Goal: Task Accomplishment & Management: Complete application form

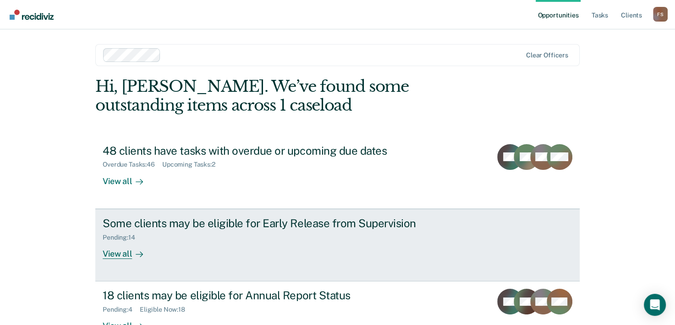
scroll to position [28, 0]
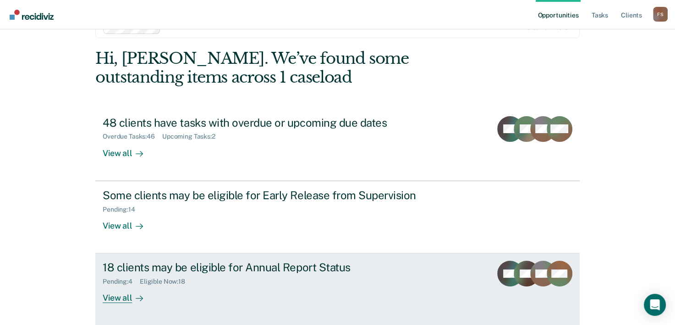
click at [116, 295] on div "View all" at bounding box center [128, 294] width 51 height 18
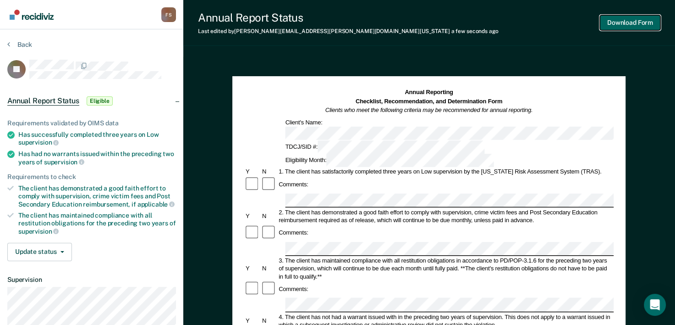
click at [649, 24] on button "Download Form" at bounding box center [630, 22] width 61 height 15
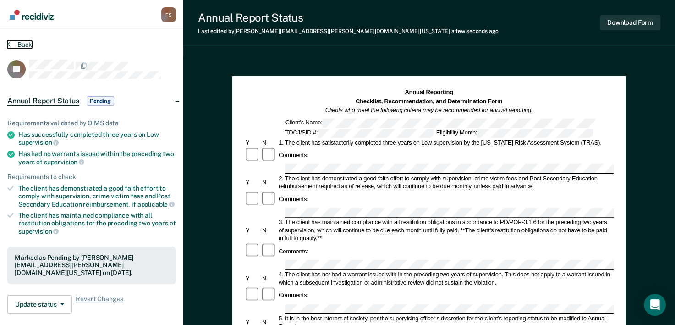
click at [17, 44] on button "Back" at bounding box center [19, 44] width 25 height 8
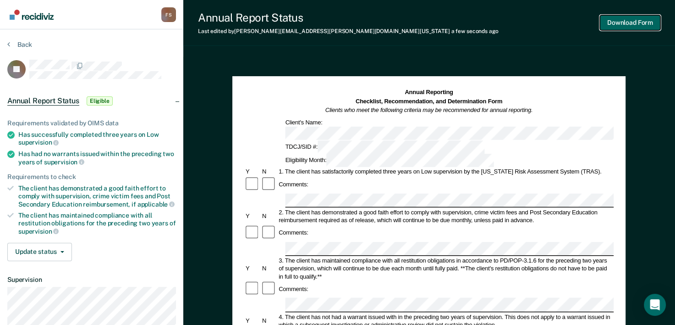
click at [651, 29] on button "Download Form" at bounding box center [630, 22] width 61 height 15
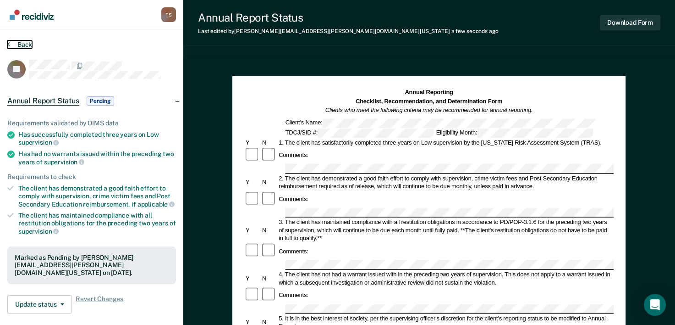
click at [15, 42] on button "Back" at bounding box center [19, 44] width 25 height 8
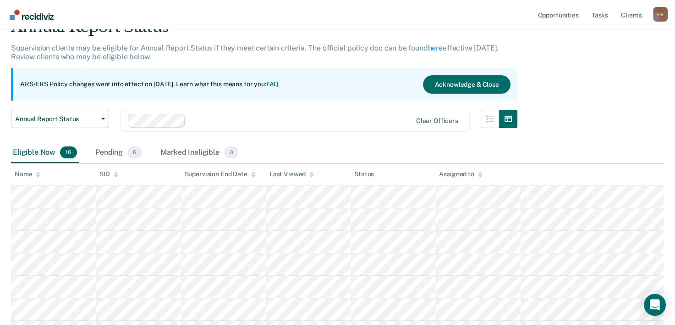
scroll to position [92, 0]
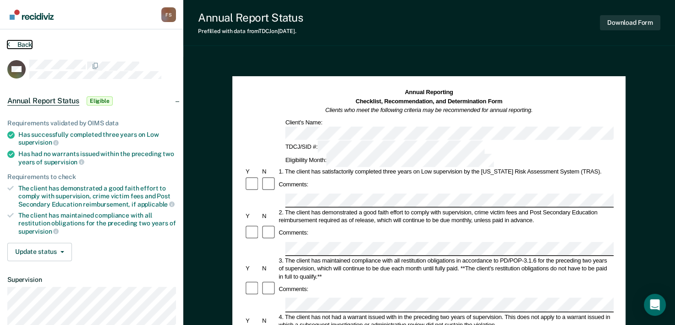
click at [10, 44] on button "Back" at bounding box center [19, 44] width 25 height 8
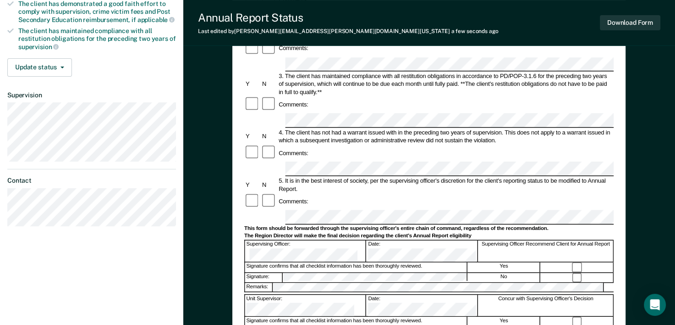
scroll to position [183, 0]
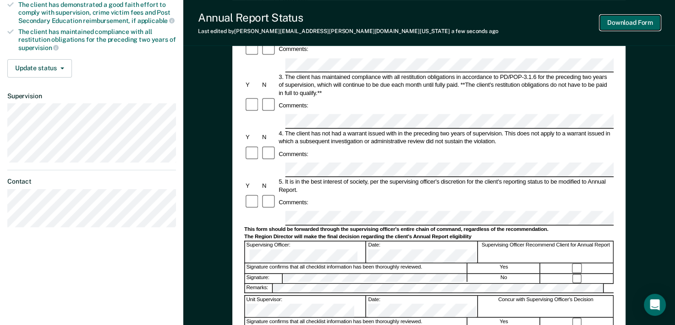
click at [651, 26] on button "Download Form" at bounding box center [630, 22] width 61 height 15
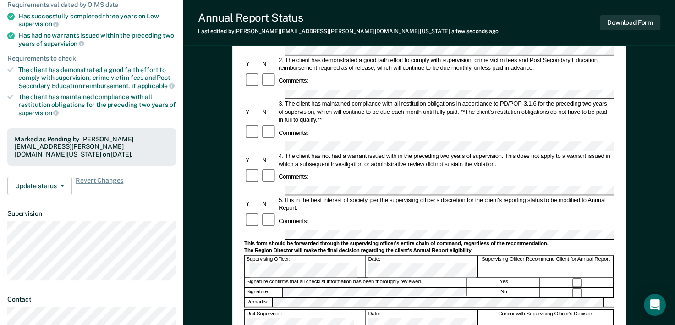
scroll to position [0, 0]
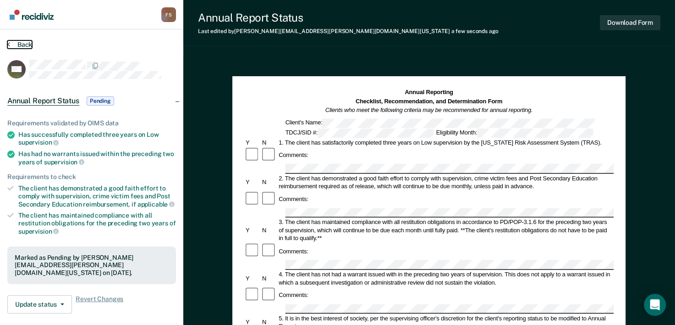
click at [7, 44] on icon at bounding box center [8, 43] width 3 height 7
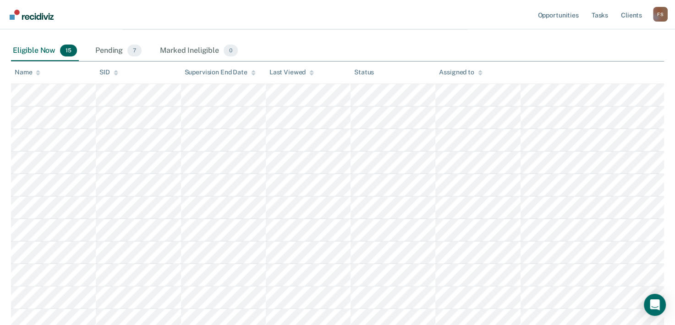
scroll to position [149, 0]
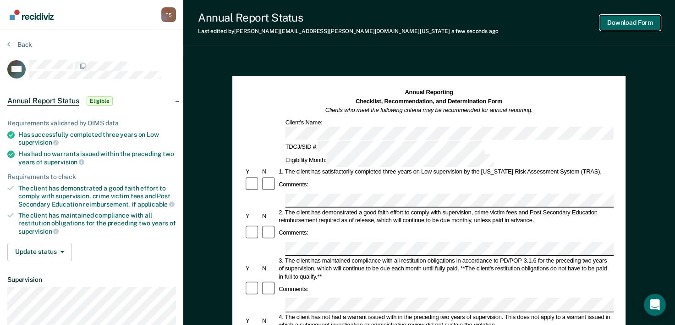
click at [655, 27] on button "Download Form" at bounding box center [630, 22] width 61 height 15
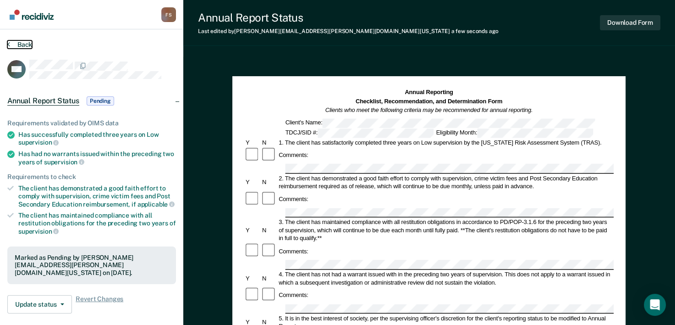
click at [9, 42] on icon at bounding box center [8, 43] width 3 height 7
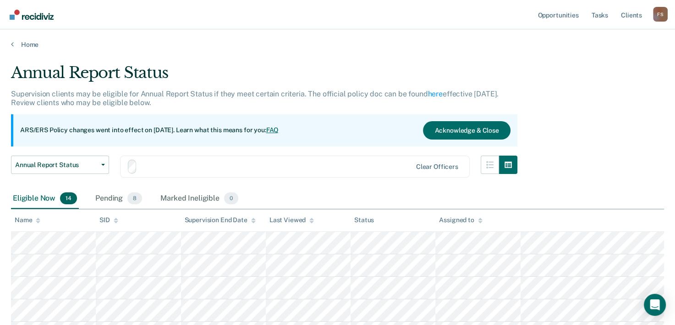
scroll to position [149, 0]
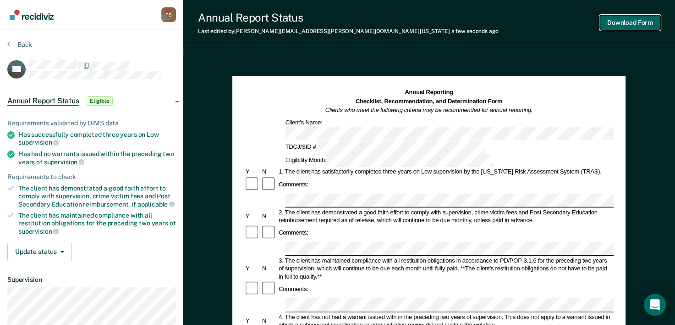
click at [649, 26] on button "Download Form" at bounding box center [630, 22] width 61 height 15
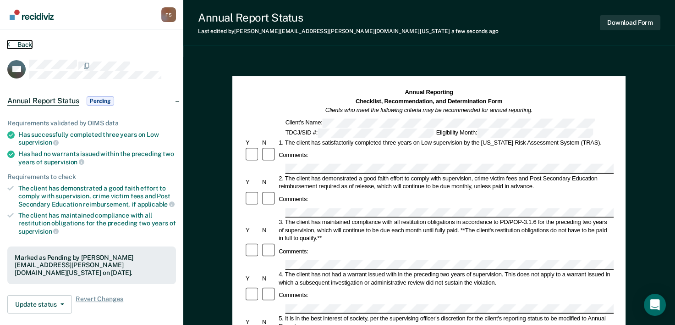
click at [8, 43] on icon at bounding box center [8, 43] width 3 height 7
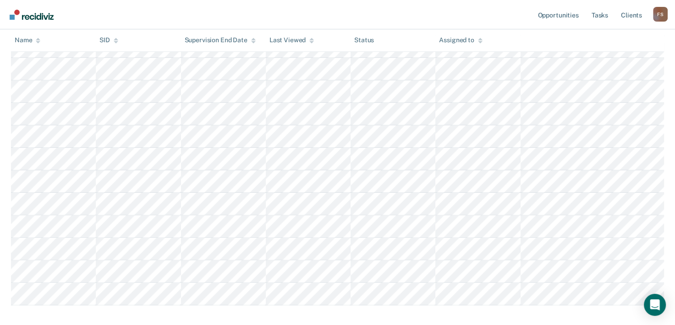
scroll to position [221, 0]
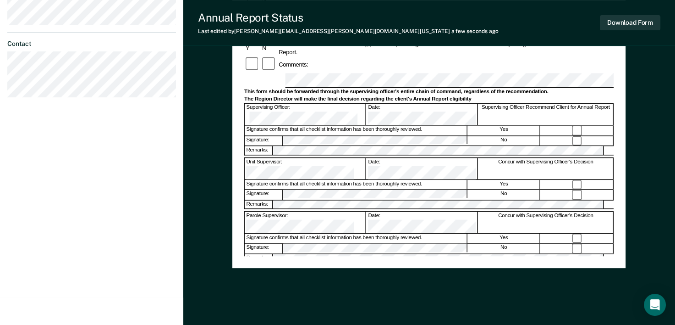
scroll to position [275, 0]
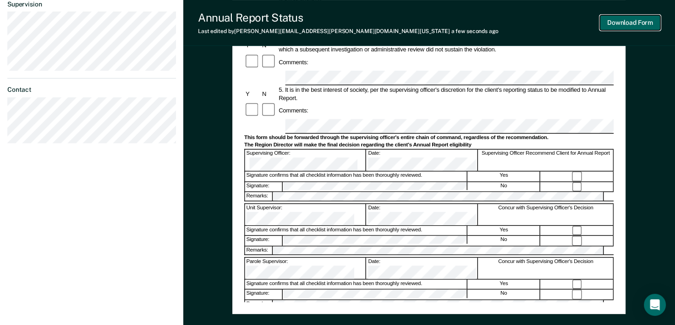
click at [657, 26] on button "Download Form" at bounding box center [630, 22] width 61 height 15
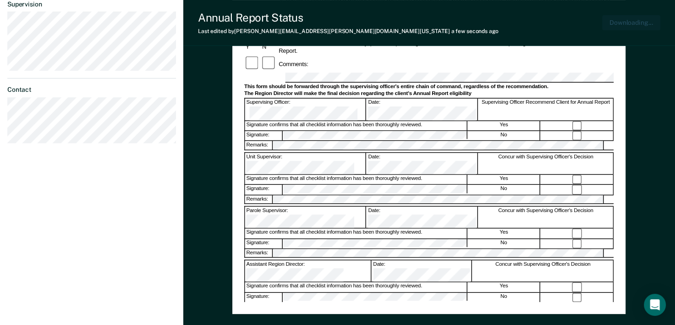
scroll to position [320, 0]
